Goal: Task Accomplishment & Management: Manage account settings

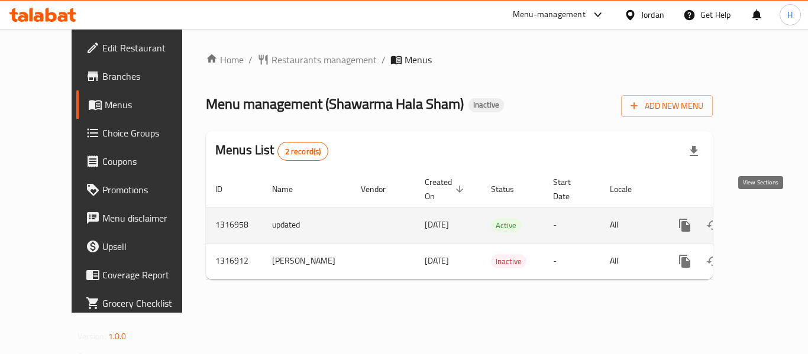
click at [763, 211] on link "enhanced table" at bounding box center [770, 225] width 28 height 28
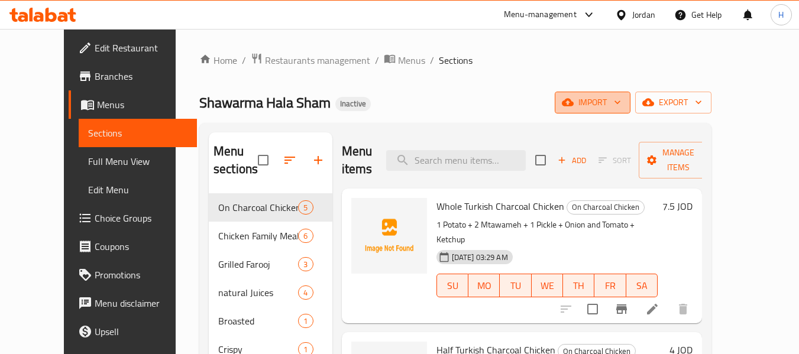
click at [621, 104] on span "import" at bounding box center [592, 102] width 57 height 15
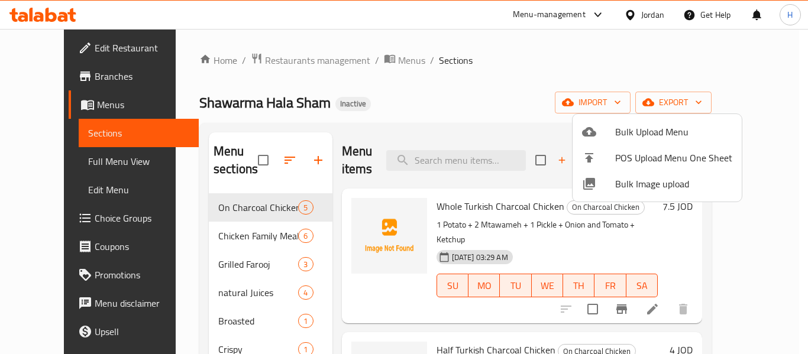
click at [640, 189] on span "Bulk Image upload" at bounding box center [673, 184] width 117 height 14
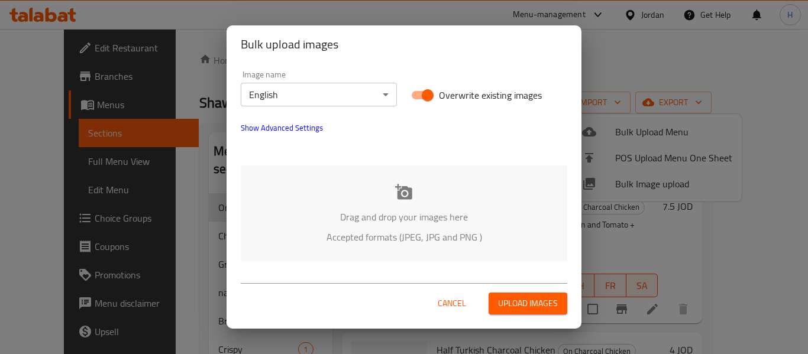
click at [346, 193] on div "Drag and drop your images here Accepted formats (JPEG, JPG and PNG )" at bounding box center [404, 214] width 327 height 96
click at [309, 102] on body "​ Menu-management Jordan Get Help H Edit Restaurant Branches Menus Sections Ful…" at bounding box center [404, 191] width 808 height 325
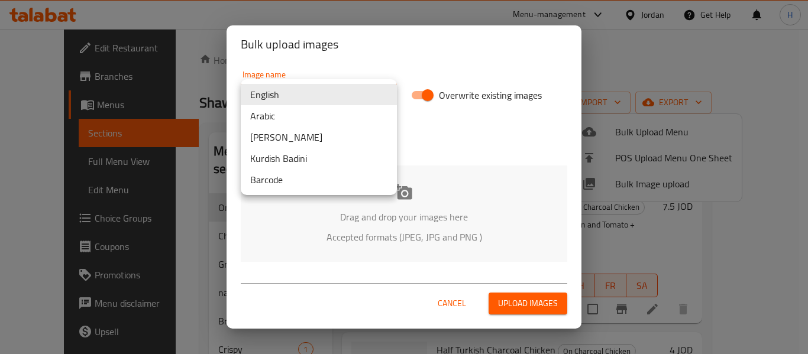
click at [306, 121] on li "Arabic" at bounding box center [319, 115] width 156 height 21
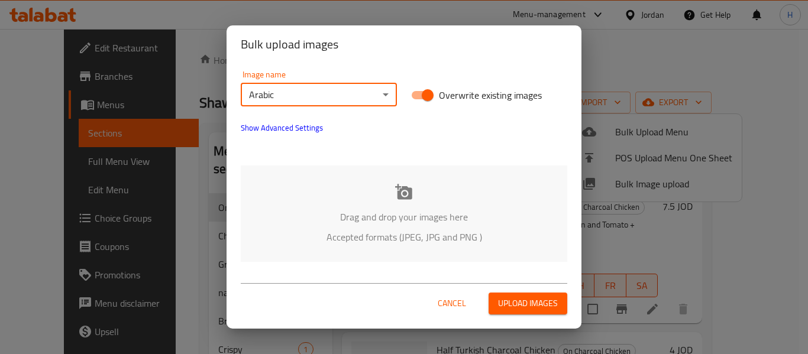
click at [312, 203] on div "Drag and drop your images here Accepted formats (JPEG, JPG and PNG )" at bounding box center [404, 214] width 327 height 96
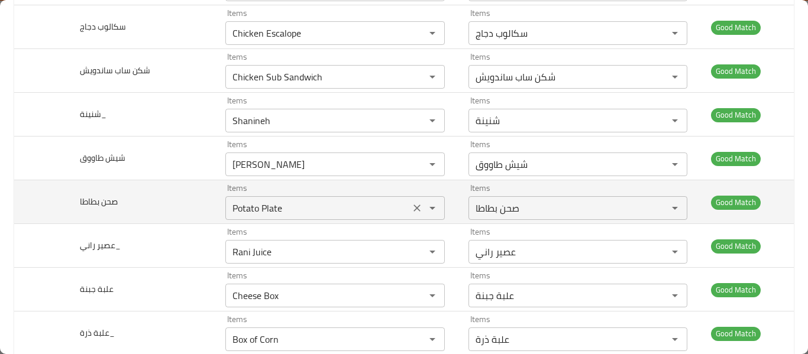
drag, startPoint x: 312, startPoint y: 203, endPoint x: 267, endPoint y: 212, distance: 45.9
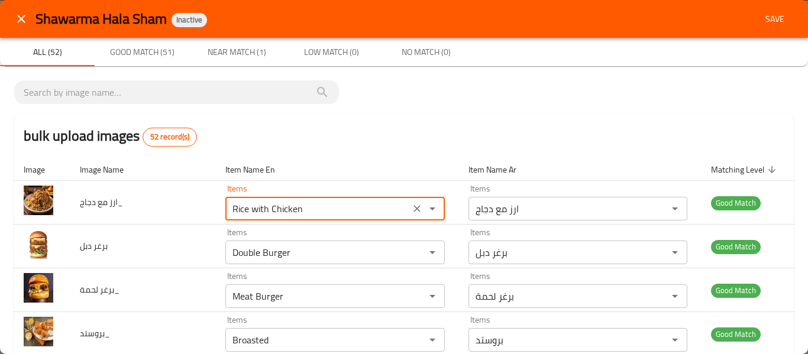
click at [769, 10] on button "Save" at bounding box center [775, 19] width 38 height 22
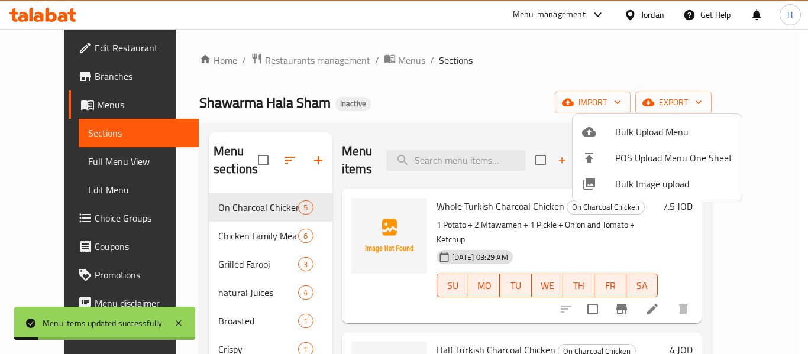
click at [53, 157] on div at bounding box center [404, 177] width 808 height 354
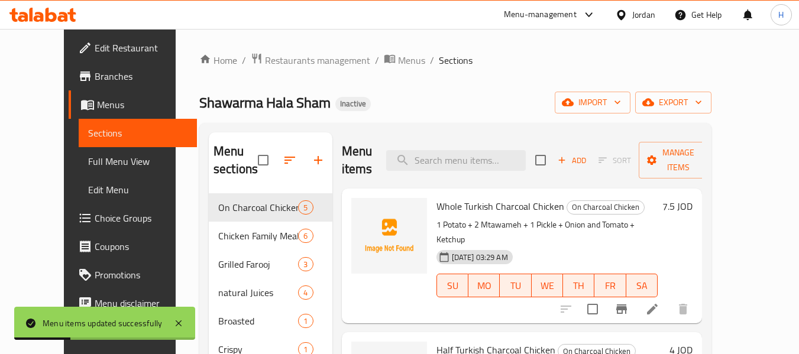
click at [88, 157] on span "Full Menu View" at bounding box center [138, 161] width 100 height 14
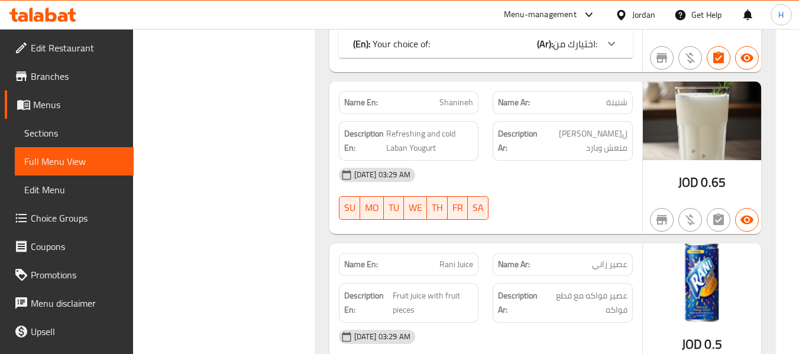
scroll to position [11235, 0]
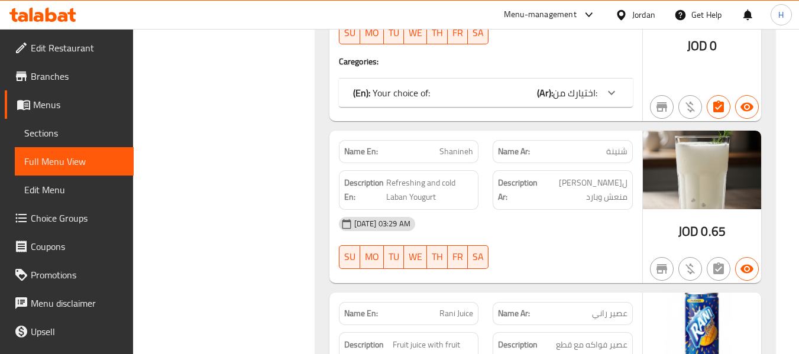
click at [79, 52] on span "Edit Restaurant" at bounding box center [77, 48] width 93 height 14
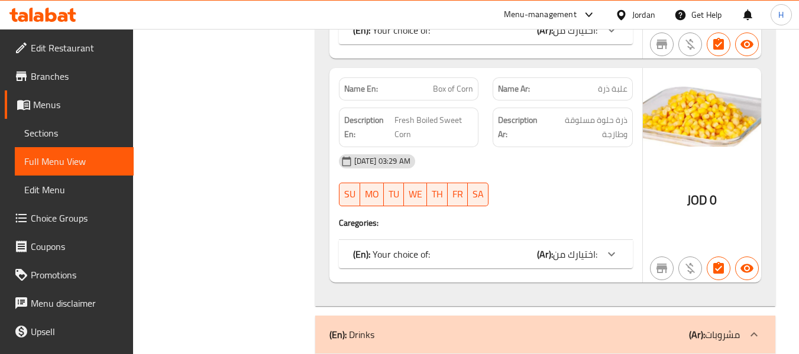
scroll to position [10762, 0]
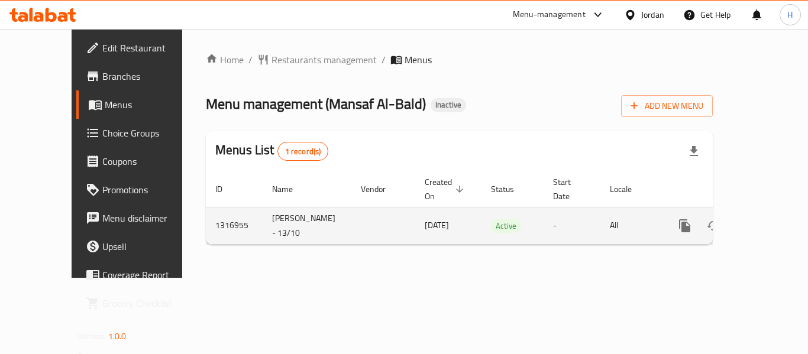
click at [770, 212] on link "enhanced table" at bounding box center [770, 226] width 28 height 28
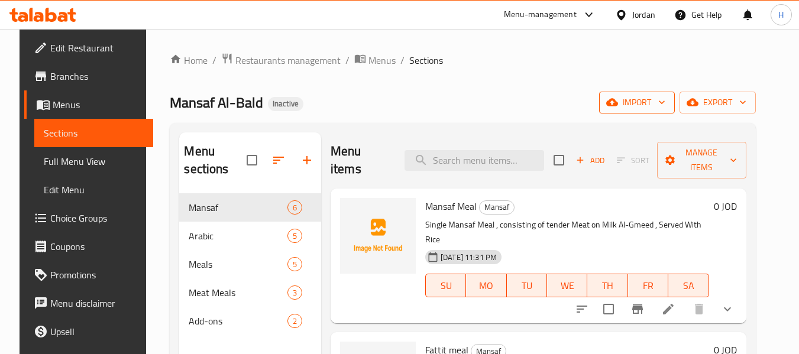
click at [668, 101] on icon "button" at bounding box center [662, 102] width 12 height 12
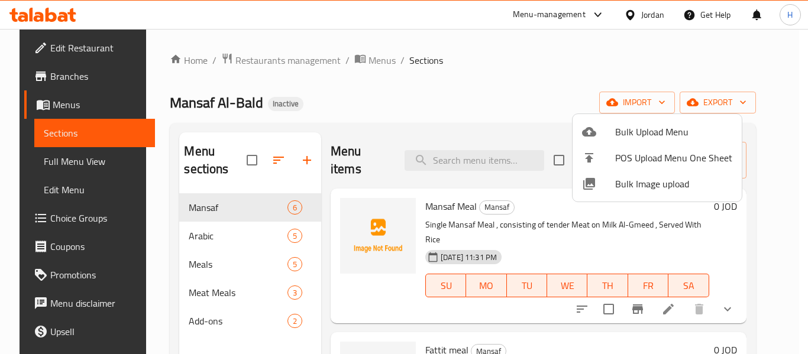
click at [622, 183] on span "Bulk Image upload" at bounding box center [673, 184] width 117 height 14
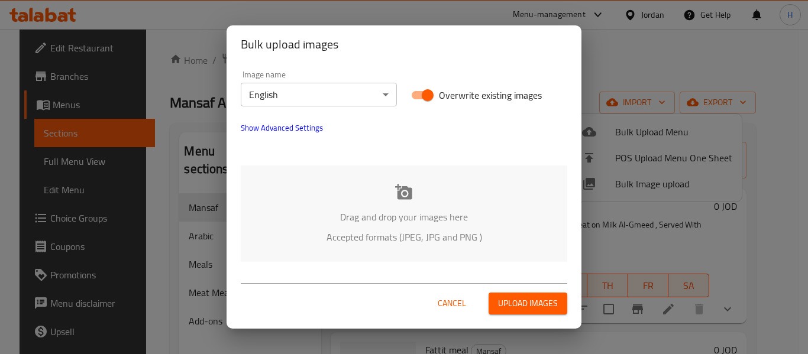
click at [431, 191] on div "Drag and drop your images here Accepted formats (JPEG, JPG and PNG )" at bounding box center [404, 214] width 327 height 96
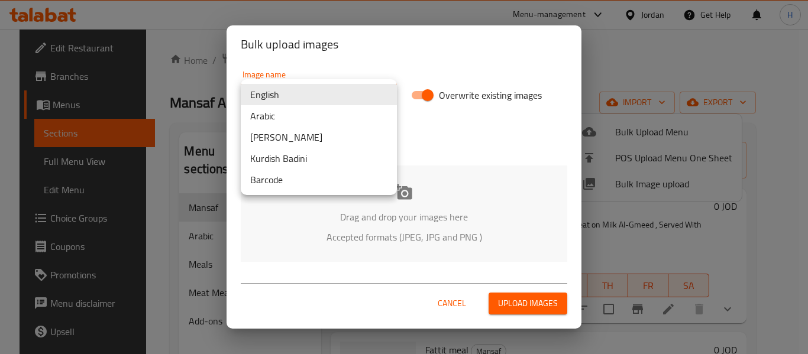
click at [289, 86] on body "​ Menu-management Jordan Get Help H Edit Restaurant Branches Menus Sections Ful…" at bounding box center [404, 191] width 808 height 325
click at [287, 113] on li "Arabic" at bounding box center [319, 115] width 156 height 21
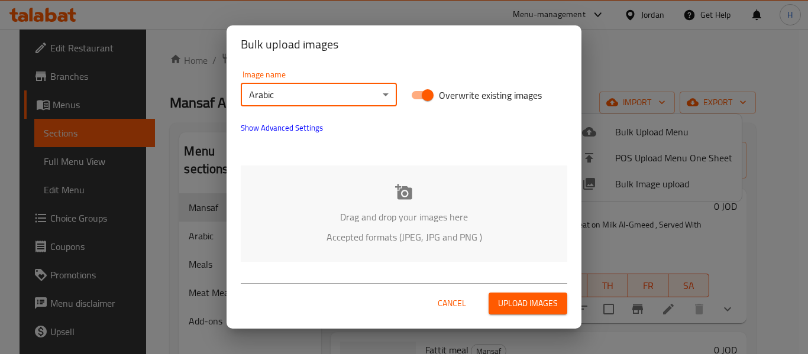
click at [343, 216] on p "Drag and drop your images here" at bounding box center [404, 217] width 291 height 14
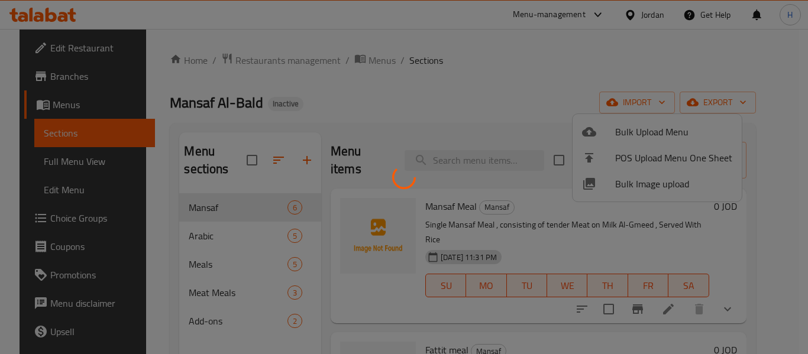
click at [285, 209] on div at bounding box center [404, 177] width 808 height 354
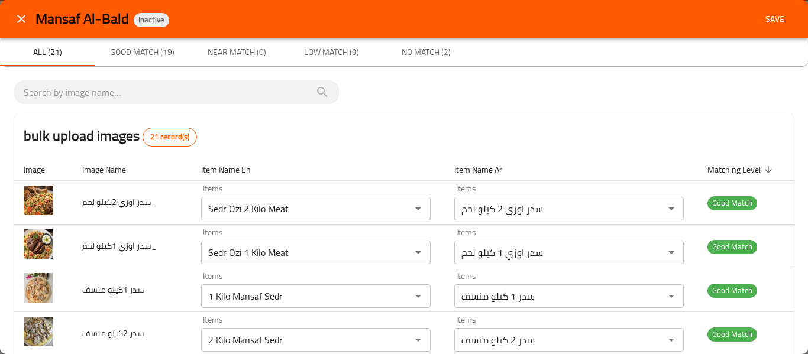
click at [761, 15] on span "Save" at bounding box center [775, 19] width 28 height 15
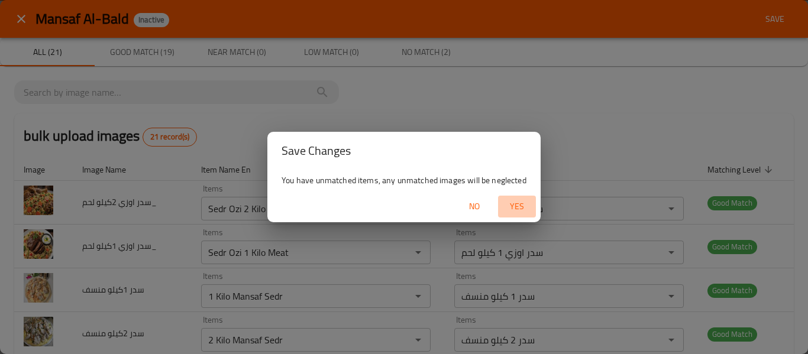
click at [524, 205] on span "Yes" at bounding box center [517, 206] width 28 height 15
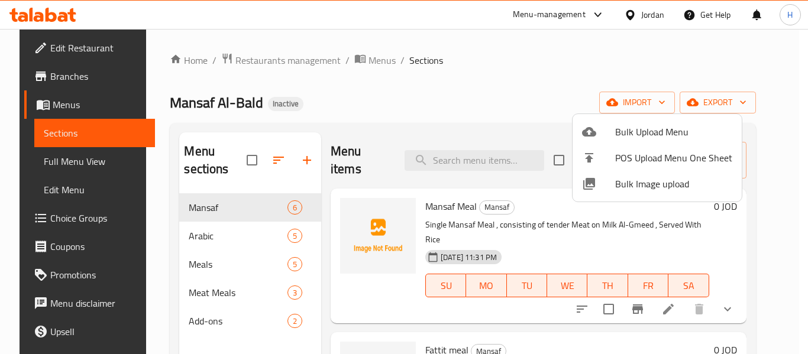
click at [657, 191] on span "Bulk Image upload" at bounding box center [673, 184] width 117 height 14
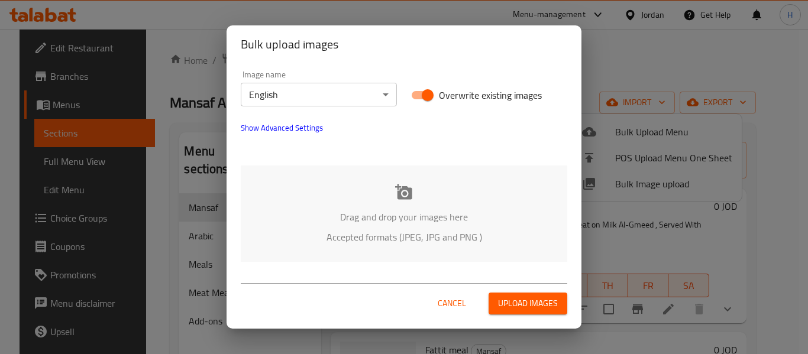
click at [385, 215] on p "Drag and drop your images here" at bounding box center [404, 217] width 291 height 14
click at [615, 68] on div "Bulk upload images Image name English ​ Overwrite existing images Show Advanced…" at bounding box center [404, 177] width 808 height 354
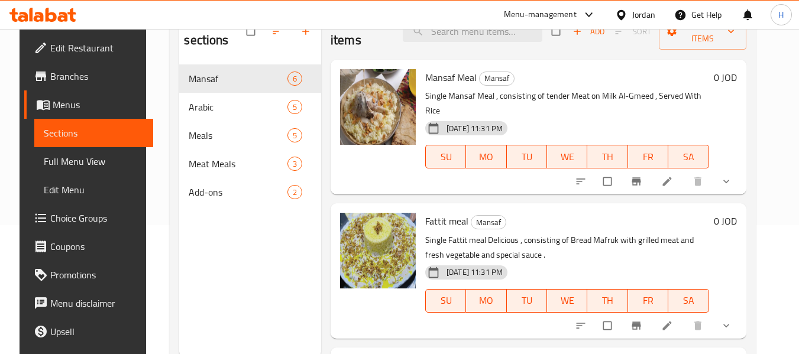
scroll to position [166, 0]
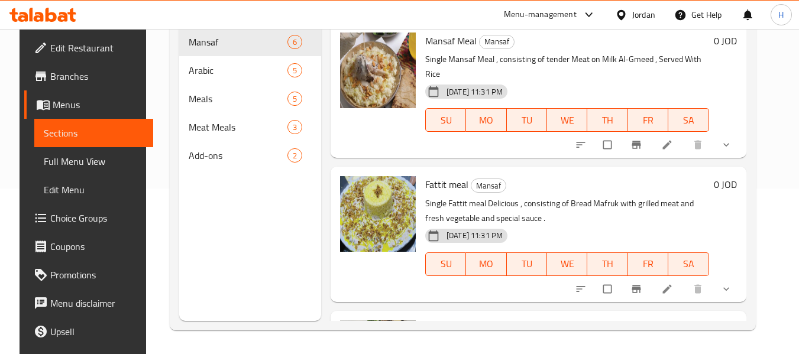
drag, startPoint x: 277, startPoint y: 254, endPoint x: 50, endPoint y: 165, distance: 243.9
click at [60, 170] on div "Edit Restaurant Branches Menus Sections Full Menu View Edit Menu Choice Groups …" at bounding box center [400, 108] width 760 height 491
click at [46, 163] on span "Full Menu View" at bounding box center [94, 161] width 100 height 14
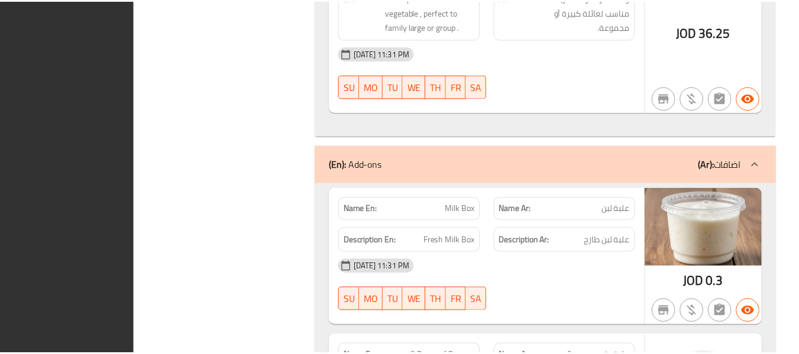
scroll to position [5126, 0]
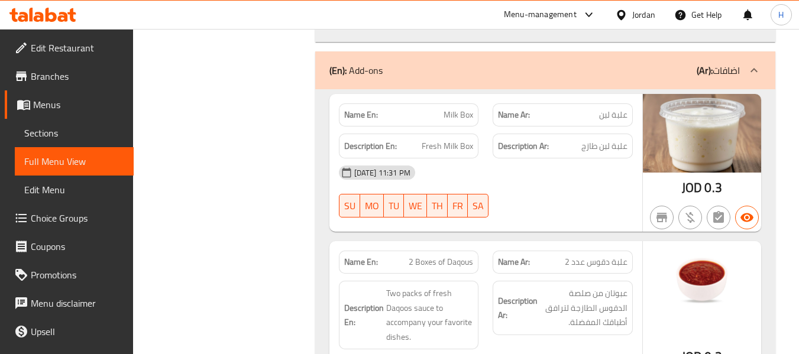
click at [70, 41] on span "Edit Restaurant" at bounding box center [77, 48] width 93 height 14
